Goal: Find specific page/section: Find specific page/section

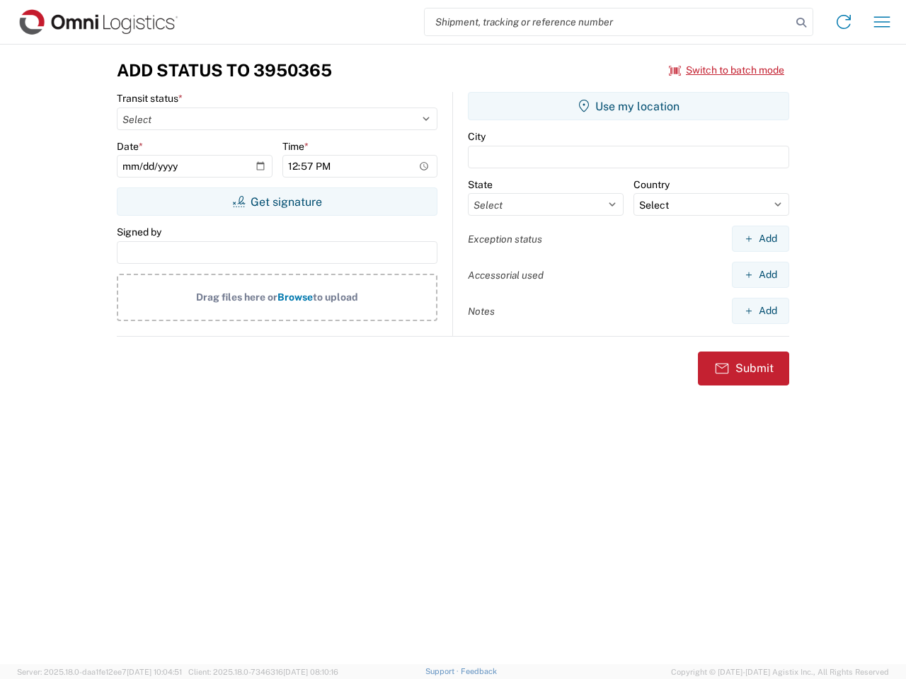
click at [608, 22] on input "search" at bounding box center [608, 21] width 367 height 27
click at [801, 23] on icon at bounding box center [801, 23] width 20 height 20
click at [843, 22] on icon at bounding box center [843, 22] width 23 height 23
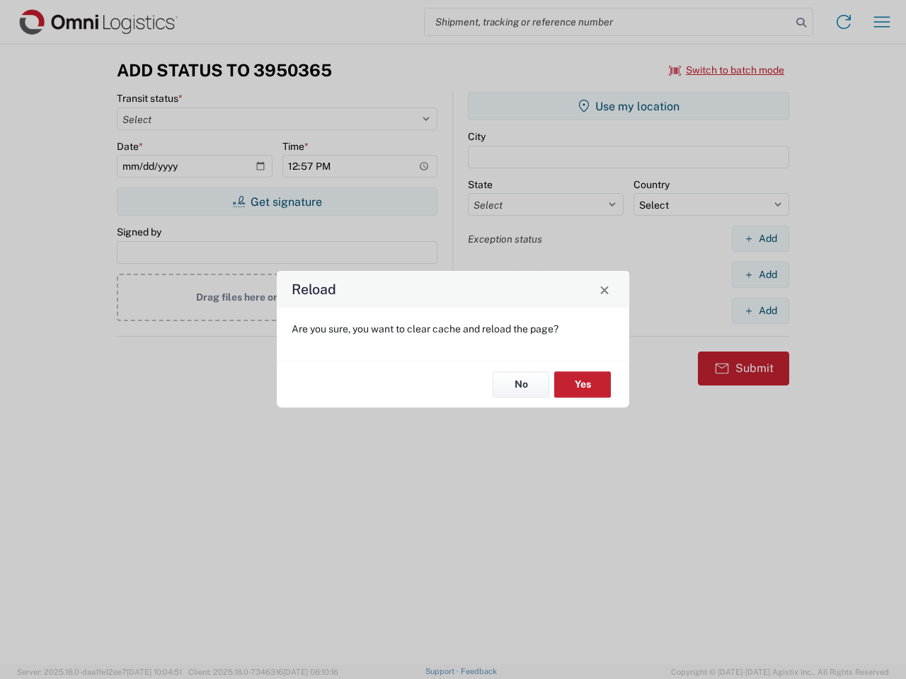
click at [727, 70] on div "Reload Are you sure, you want to clear cache and reload the page? No Yes" at bounding box center [453, 339] width 906 height 679
click at [277, 202] on div "Reload Are you sure, you want to clear cache and reload the page? No Yes" at bounding box center [453, 339] width 906 height 679
click at [628, 106] on div "Reload Are you sure, you want to clear cache and reload the page? No Yes" at bounding box center [453, 339] width 906 height 679
click at [760, 238] on div "Reload Are you sure, you want to clear cache and reload the page? No Yes" at bounding box center [453, 339] width 906 height 679
click at [760, 275] on div "Reload Are you sure, you want to clear cache and reload the page? No Yes" at bounding box center [453, 339] width 906 height 679
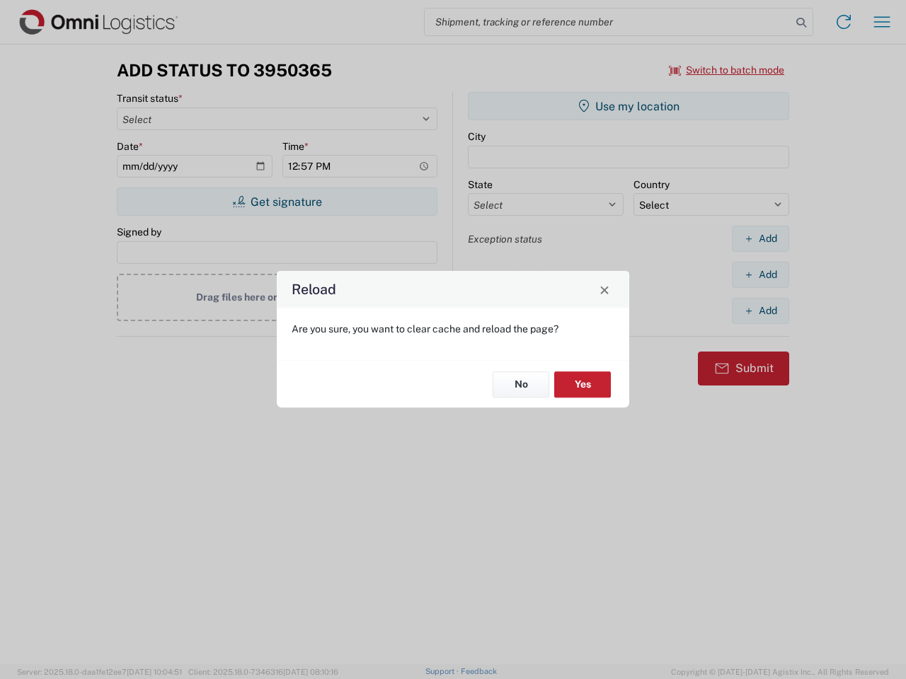
click at [760, 311] on div "Reload Are you sure, you want to clear cache and reload the page? No Yes" at bounding box center [453, 339] width 906 height 679
